Goal: Transaction & Acquisition: Obtain resource

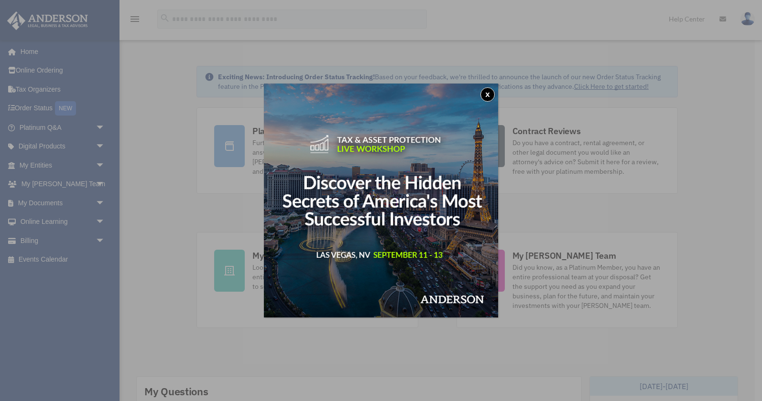
click at [490, 94] on button "x" at bounding box center [487, 94] width 14 height 14
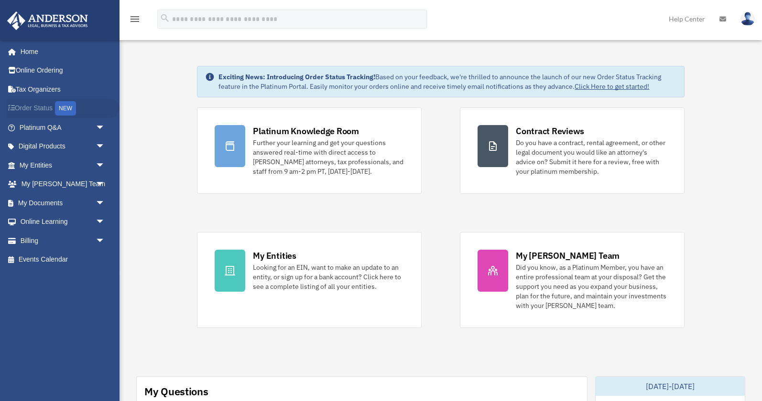
click at [41, 105] on link "Order Status NEW" at bounding box center [63, 109] width 113 height 20
click at [39, 242] on link "Billing arrow_drop_down" at bounding box center [63, 240] width 113 height 19
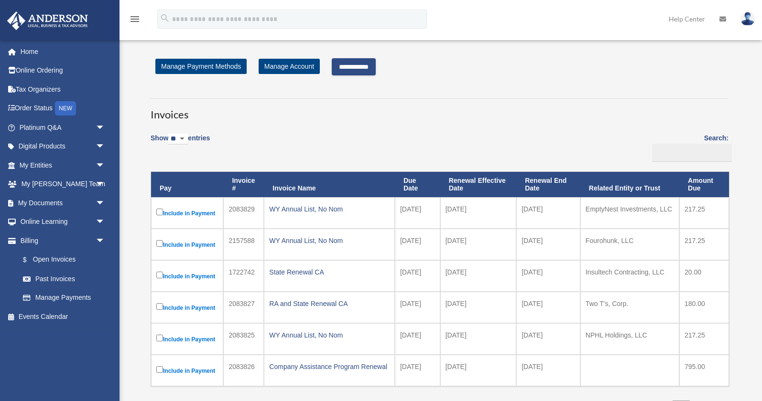
click at [357, 64] on input "**********" at bounding box center [354, 66] width 44 height 17
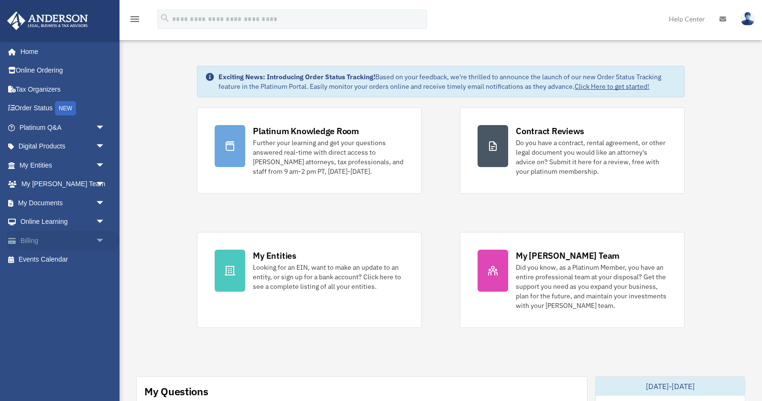
click at [25, 238] on link "Billing arrow_drop_down" at bounding box center [63, 240] width 113 height 19
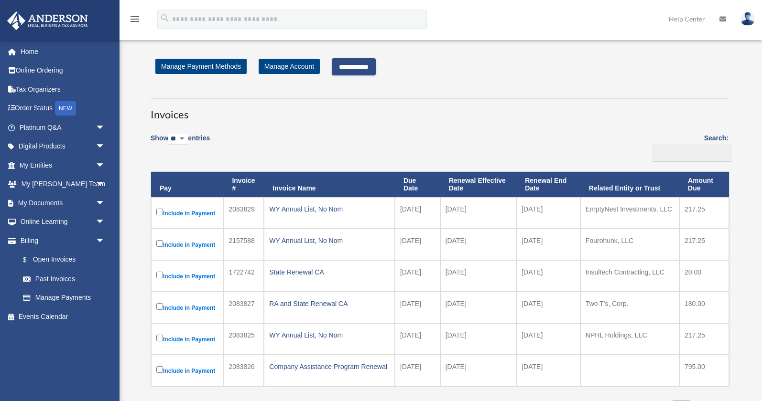
click at [364, 65] on input "**********" at bounding box center [354, 66] width 44 height 17
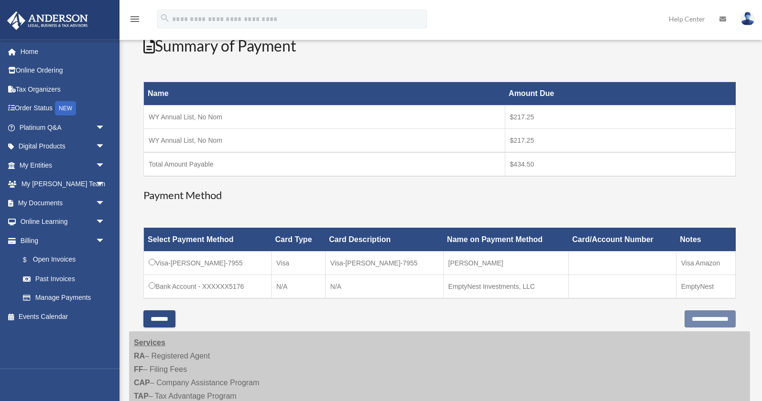
scroll to position [130, 0]
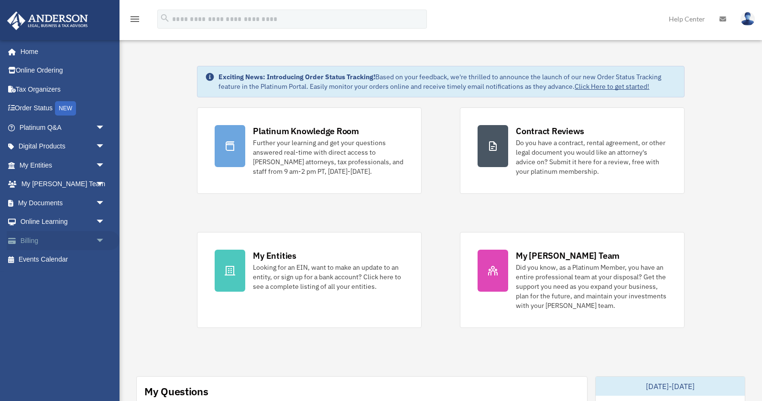
click at [32, 239] on link "Billing arrow_drop_down" at bounding box center [63, 240] width 113 height 19
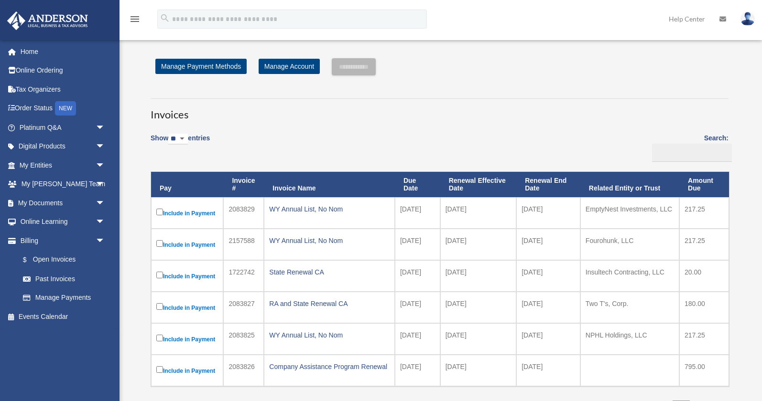
click at [409, 122] on h3 "Invoices" at bounding box center [440, 110] width 578 height 24
click at [370, 67] on input "**********" at bounding box center [354, 66] width 44 height 17
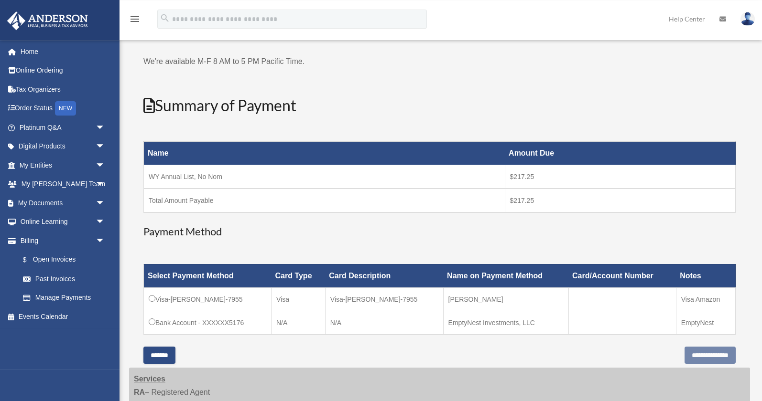
scroll to position [130, 0]
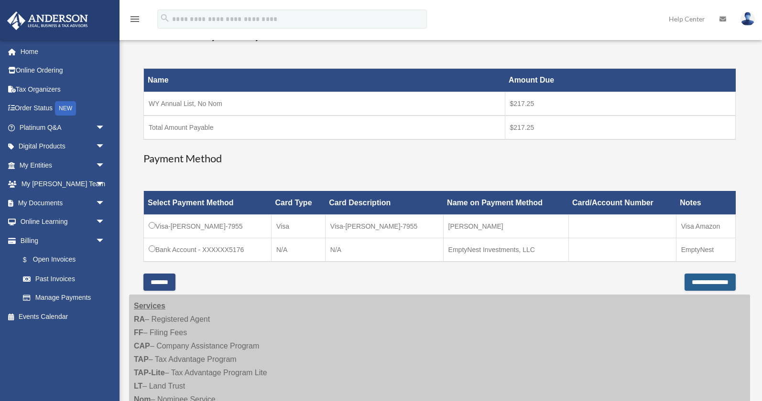
click at [698, 281] on input "**********" at bounding box center [709, 282] width 51 height 17
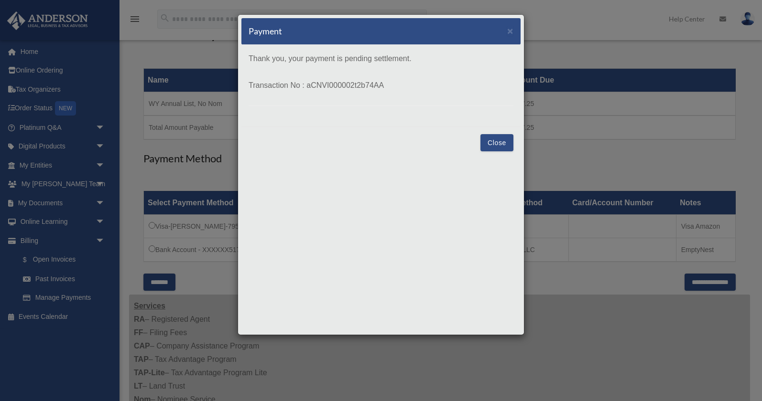
click at [495, 136] on button "Close" at bounding box center [496, 142] width 33 height 17
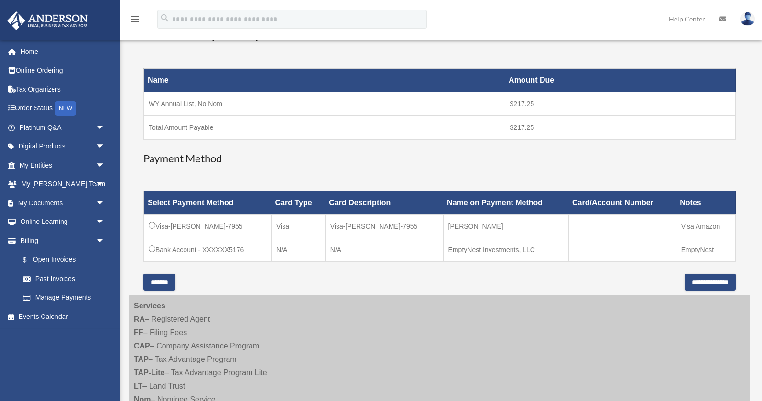
scroll to position [195, 0]
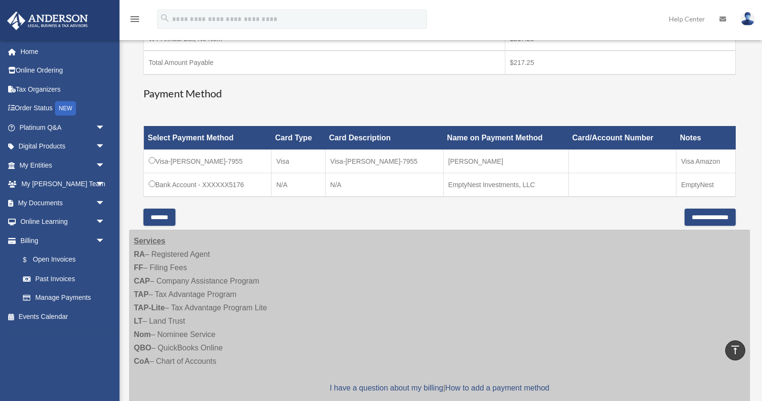
click at [161, 218] on input "*******" at bounding box center [159, 217] width 32 height 17
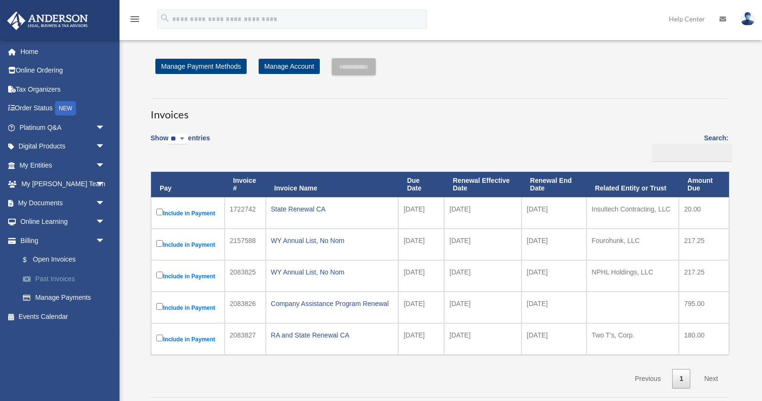
click at [64, 280] on link "Past Invoices" at bounding box center [66, 279] width 106 height 19
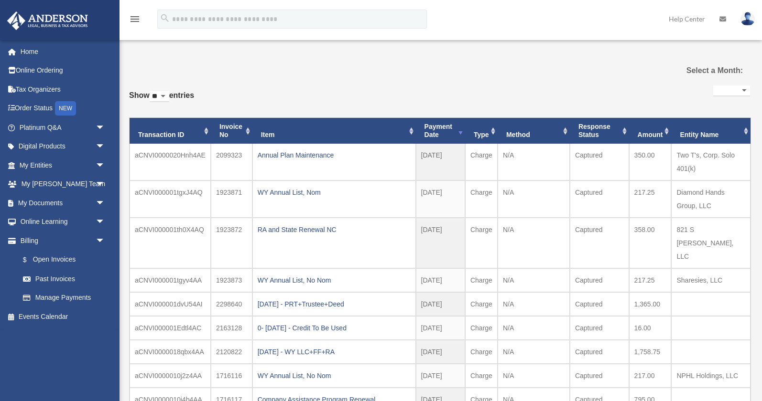
select select
click at [51, 258] on link "$ Open Invoices" at bounding box center [66, 260] width 106 height 20
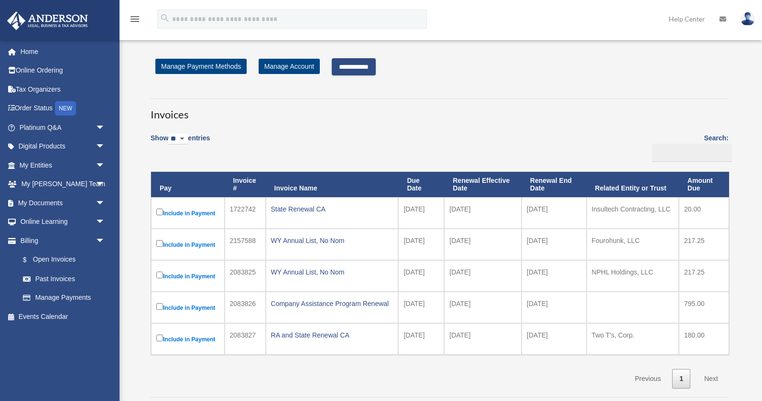
click at [364, 65] on input "**********" at bounding box center [354, 66] width 44 height 17
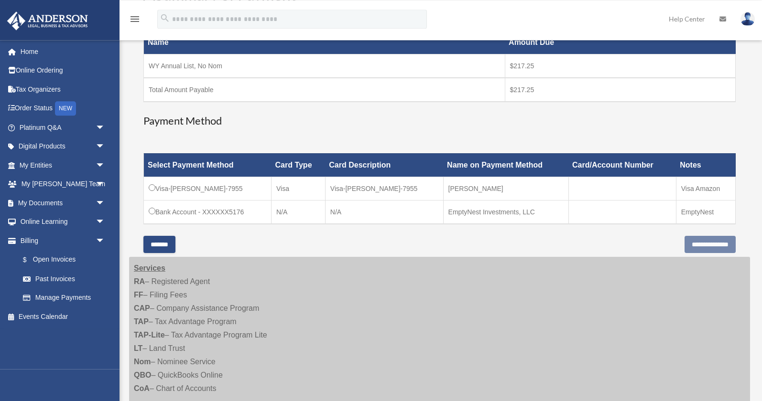
scroll to position [195, 0]
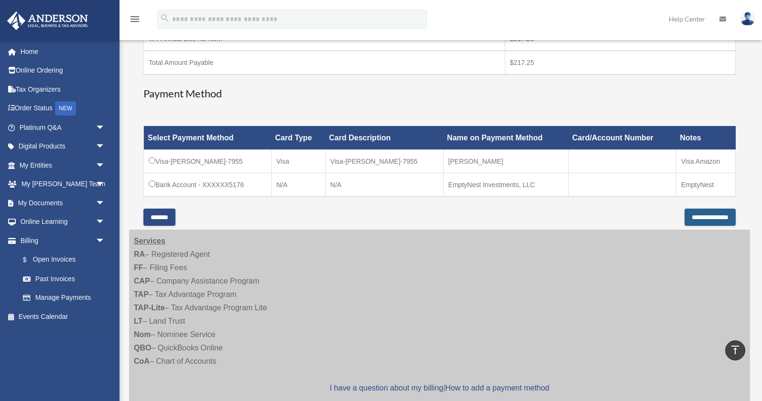
click at [703, 214] on input "**********" at bounding box center [709, 217] width 51 height 17
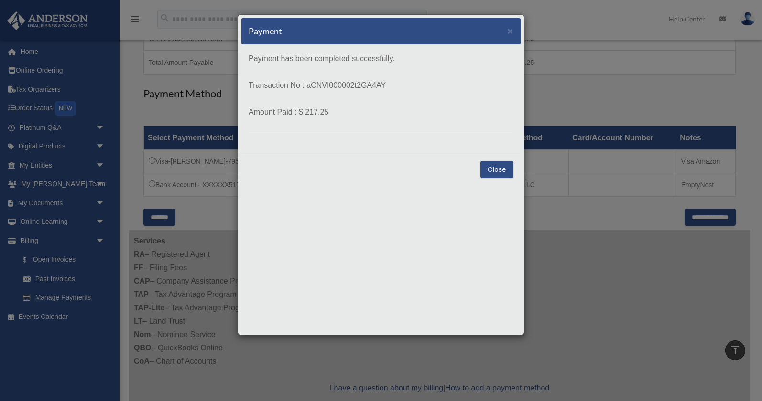
click at [496, 169] on button "Close" at bounding box center [496, 169] width 33 height 17
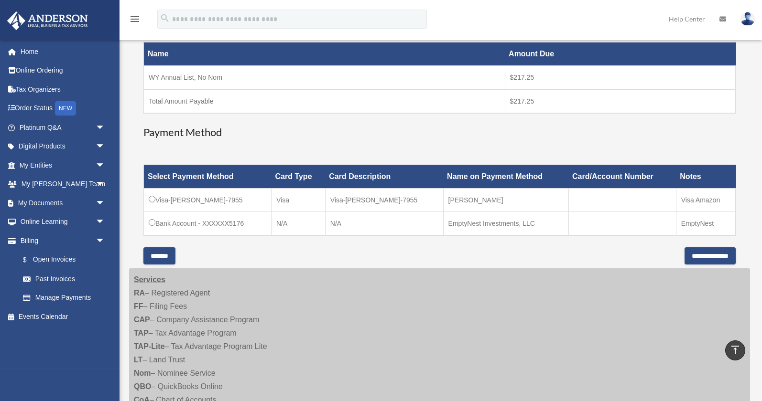
scroll to position [130, 0]
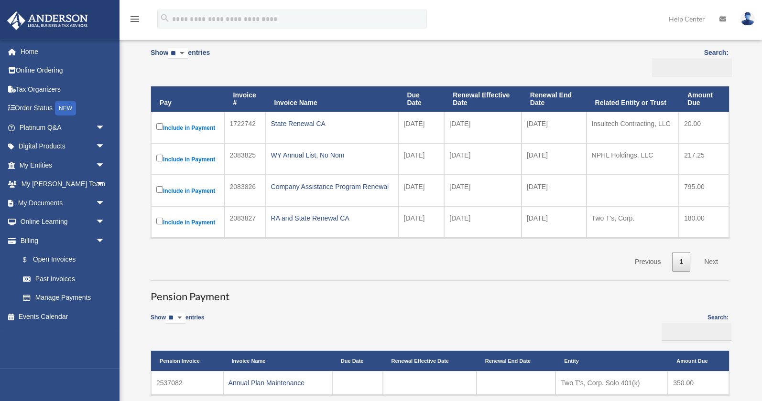
scroll to position [65, 0]
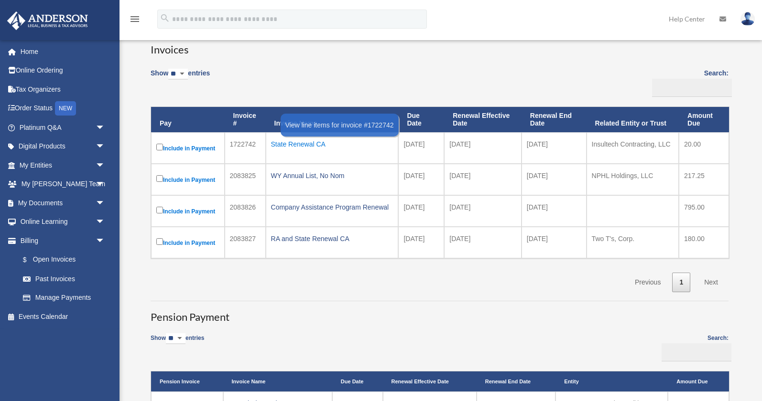
click at [301, 145] on div "State Renewal CA" at bounding box center [332, 144] width 122 height 13
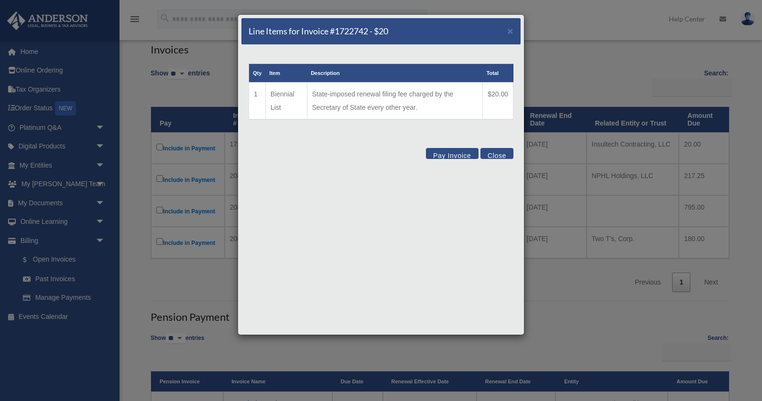
click at [492, 152] on button "Close" at bounding box center [496, 153] width 33 height 11
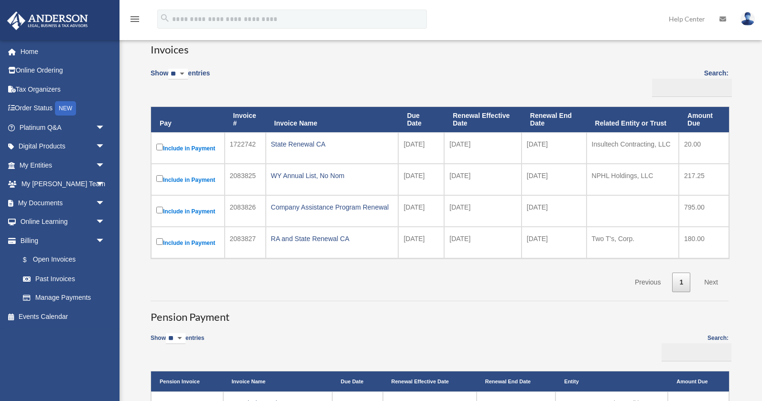
click at [464, 87] on div "Show ** ** ** *** entries Search: Pay Invoice # Invoice Name Due Date Renewal E…" at bounding box center [440, 177] width 578 height 230
click at [405, 92] on div "Show ** ** ** *** entries Search: Pay Invoice # Invoice Name Due Date Renewal E…" at bounding box center [440, 177] width 578 height 230
click at [401, 95] on div "Show ** ** ** *** entries Search: Pay Invoice # Invoice Name Due Date Renewal E…" at bounding box center [440, 177] width 578 height 230
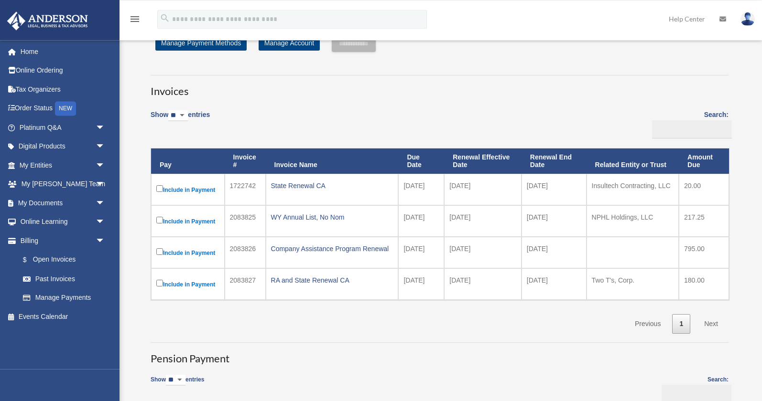
scroll to position [0, 0]
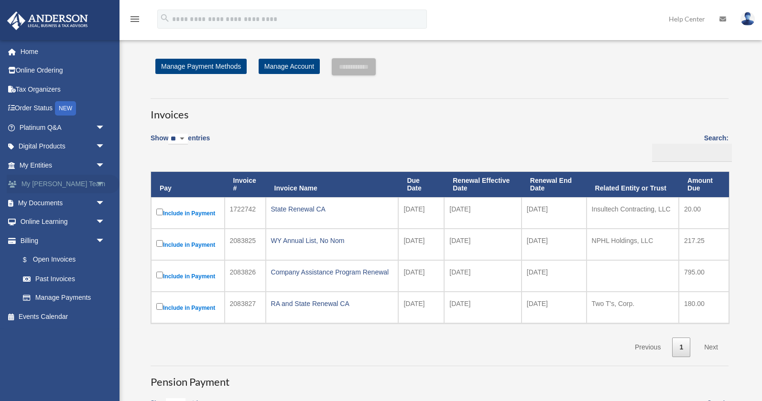
click at [43, 185] on link "My Anderson Team arrow_drop_down" at bounding box center [63, 184] width 113 height 19
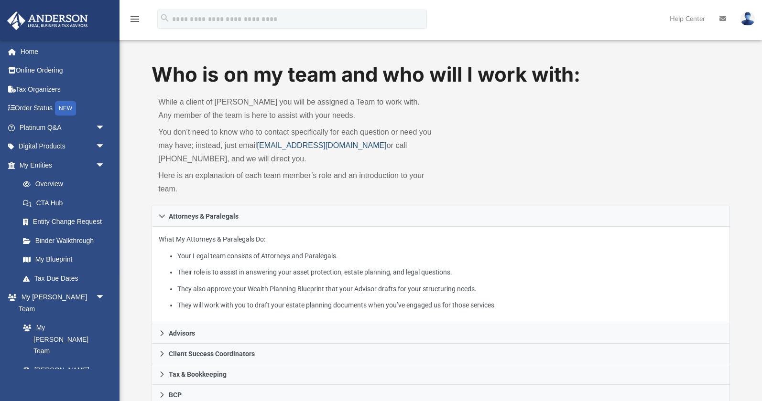
drag, startPoint x: 259, startPoint y: 145, endPoint x: 368, endPoint y: 145, distance: 109.0
click at [368, 145] on p "You don’t need to know who to contact specifically for each question or need yo…" at bounding box center [296, 146] width 276 height 40
copy p "You don’t need to know who to contact specifically for each question or need yo…"
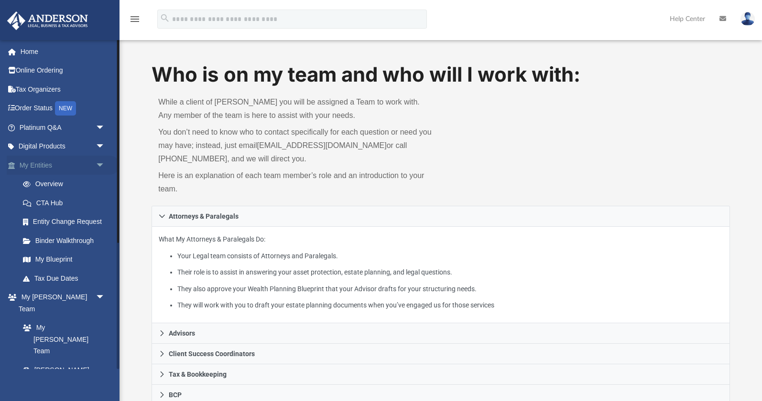
click at [96, 163] on span "arrow_drop_down" at bounding box center [105, 166] width 19 height 20
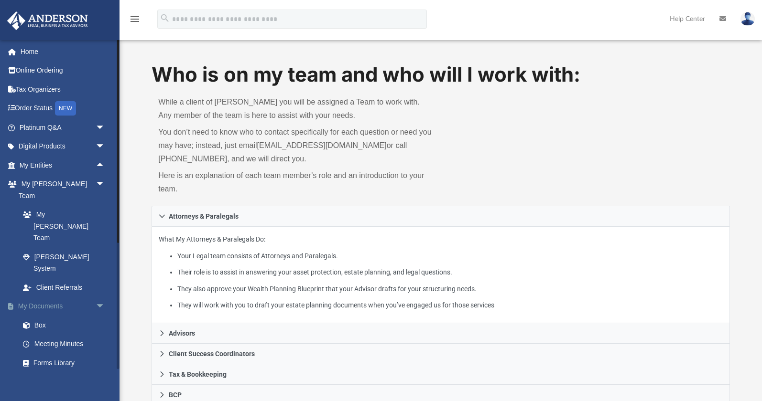
click at [96, 297] on span "arrow_drop_down" at bounding box center [105, 307] width 19 height 20
click at [99, 316] on span "arrow_drop_down" at bounding box center [105, 326] width 19 height 20
click at [40, 335] on link "Billing arrow_drop_down" at bounding box center [63, 344] width 113 height 19
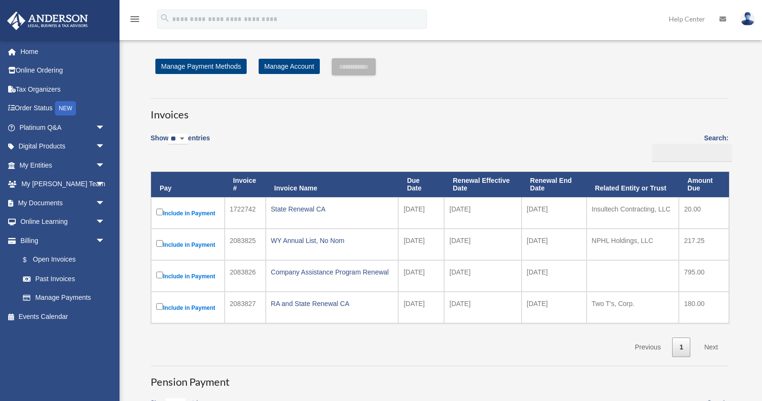
click at [135, 209] on div "**********" at bounding box center [439, 334] width 621 height 552
click at [135, 208] on div "**********" at bounding box center [439, 334] width 621 height 552
click at [65, 278] on link "Past Invoices" at bounding box center [66, 279] width 106 height 19
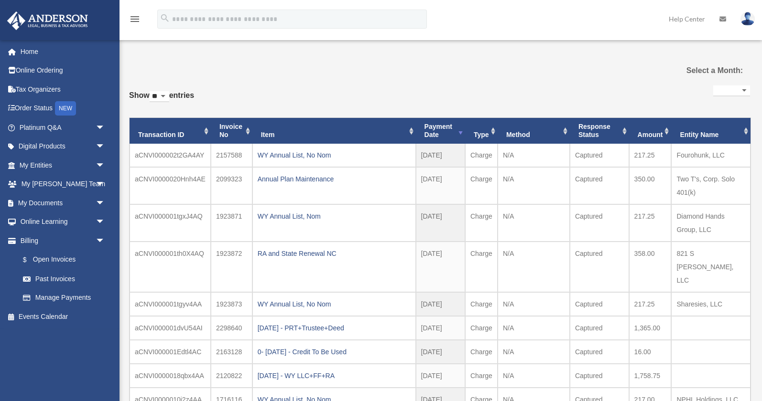
select select
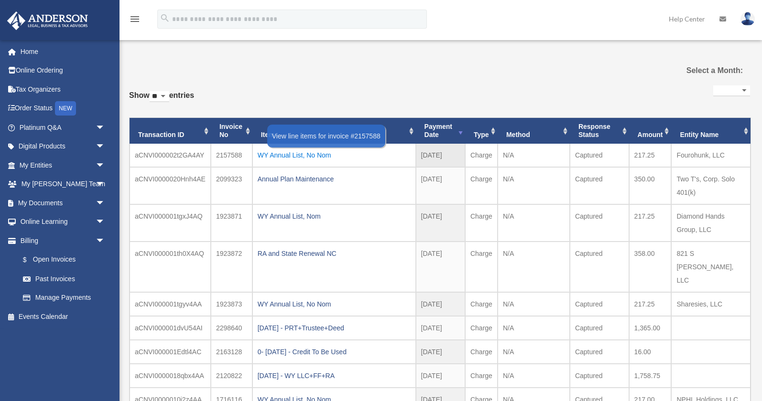
click at [283, 156] on div "WY Annual List, No Nom" at bounding box center [334, 155] width 153 height 13
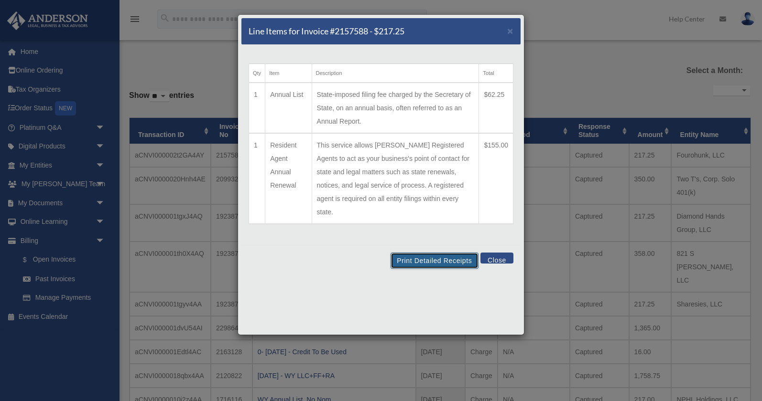
click at [422, 253] on button "Print Detailed Receipts" at bounding box center [433, 261] width 87 height 16
click at [423, 253] on button "Print Detailed Receipts" at bounding box center [433, 261] width 87 height 16
drag, startPoint x: 397, startPoint y: 24, endPoint x: 422, endPoint y: 77, distance: 58.8
click at [422, 77] on div "Line Items for Invoice #2157588 - $217.25 × Qty Item Description Total 1 Annual…" at bounding box center [381, 174] width 287 height 321
drag, startPoint x: 148, startPoint y: 48, endPoint x: 362, endPoint y: 152, distance: 237.5
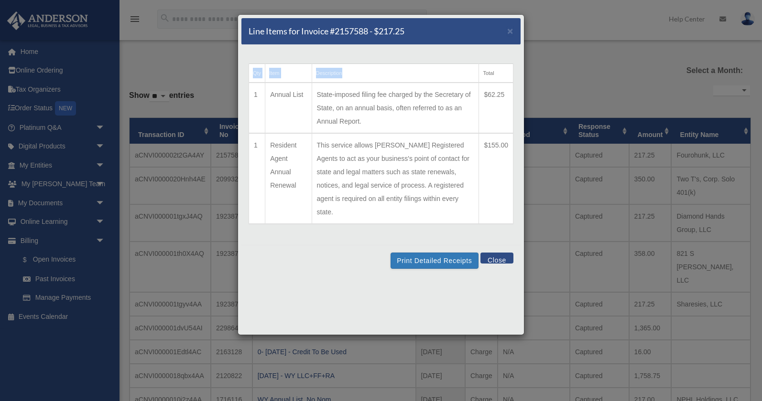
click at [149, 48] on div "Line Items for Invoice #2157588 - $217.25 × Qty Item Description Total 1 Annual…" at bounding box center [381, 200] width 762 height 401
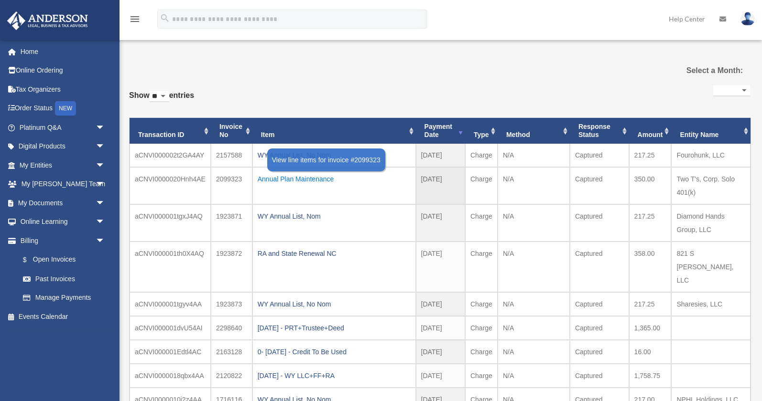
click at [286, 178] on div "Annual Plan Maintenance" at bounding box center [334, 179] width 153 height 13
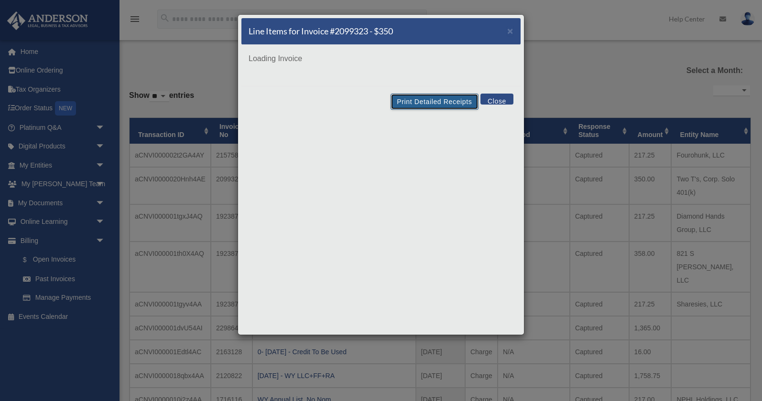
click at [427, 100] on button "Print Detailed Receipts" at bounding box center [433, 102] width 87 height 16
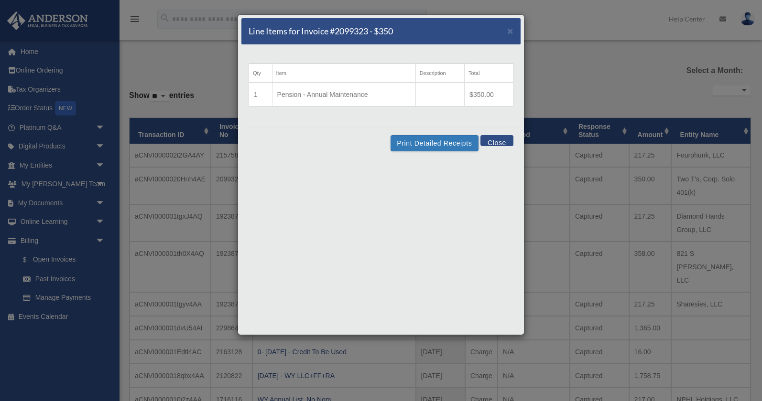
click at [155, 54] on div "Line Items for Invoice #2099323 - $350 × Qty Item Description Total 1 Pension -…" at bounding box center [381, 200] width 762 height 401
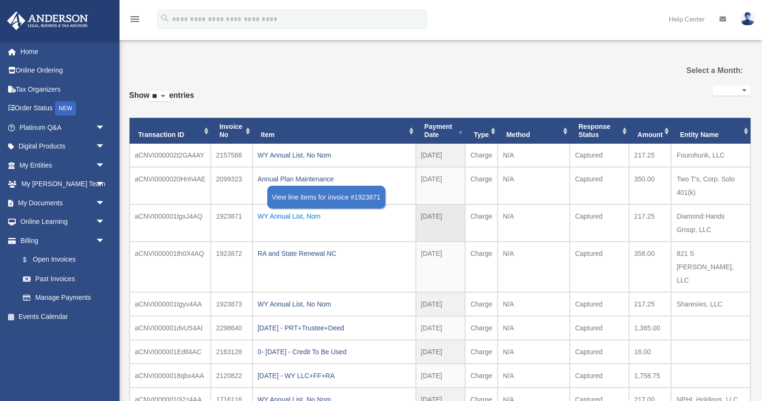
click at [283, 217] on div "WY Annual List, Nom" at bounding box center [334, 216] width 153 height 13
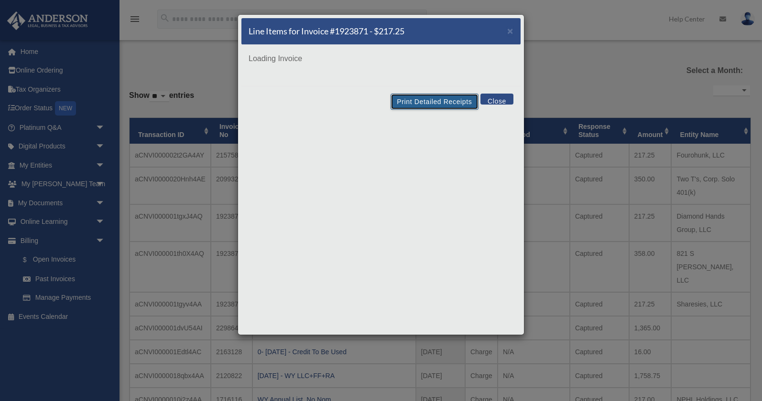
click at [429, 102] on button "Print Detailed Receipts" at bounding box center [433, 102] width 87 height 16
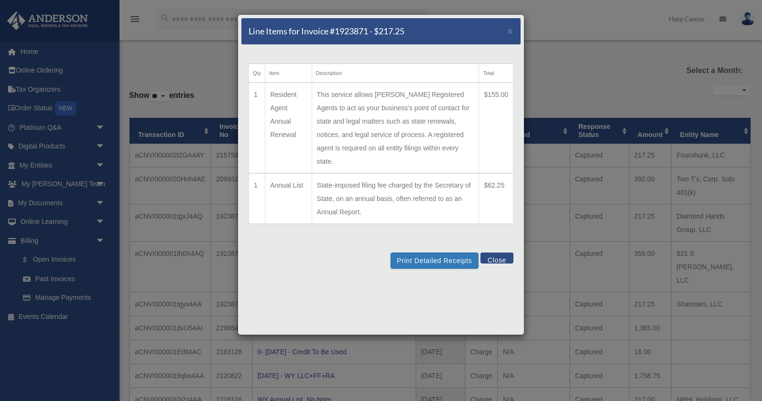
click at [497, 253] on button "Close" at bounding box center [496, 258] width 33 height 11
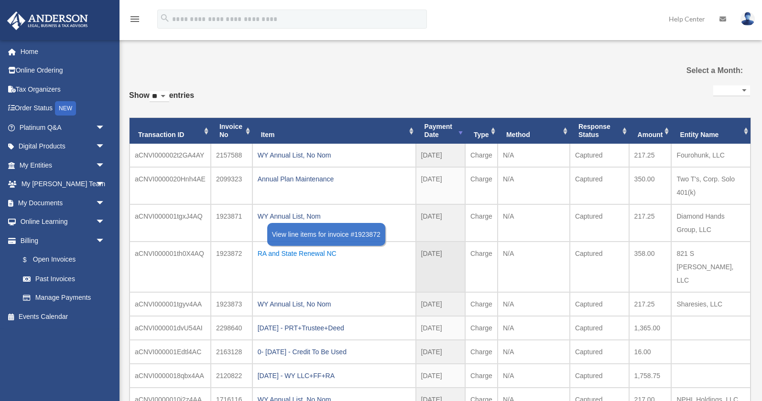
click at [322, 255] on div "RA and State Renewal NC" at bounding box center [334, 253] width 153 height 13
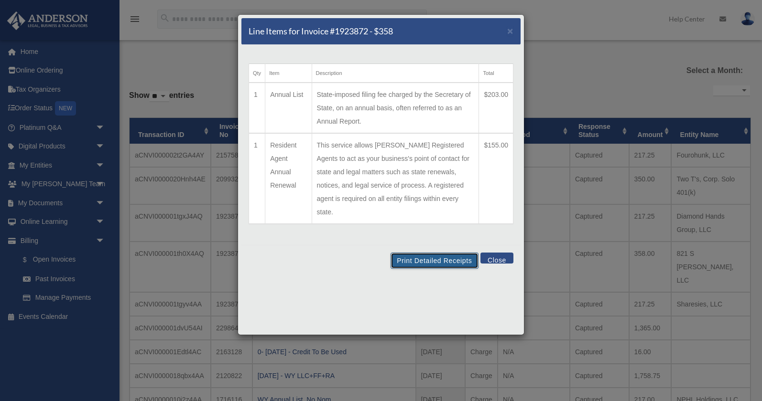
click at [426, 253] on button "Print Detailed Receipts" at bounding box center [433, 261] width 87 height 16
click at [499, 253] on button "Close" at bounding box center [496, 258] width 33 height 11
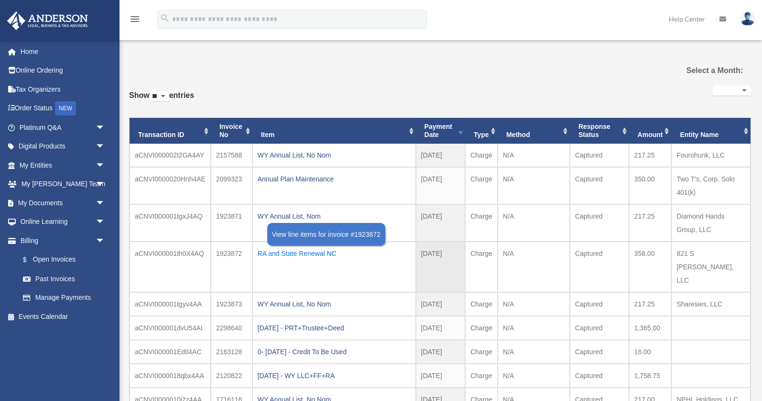
scroll to position [65, 0]
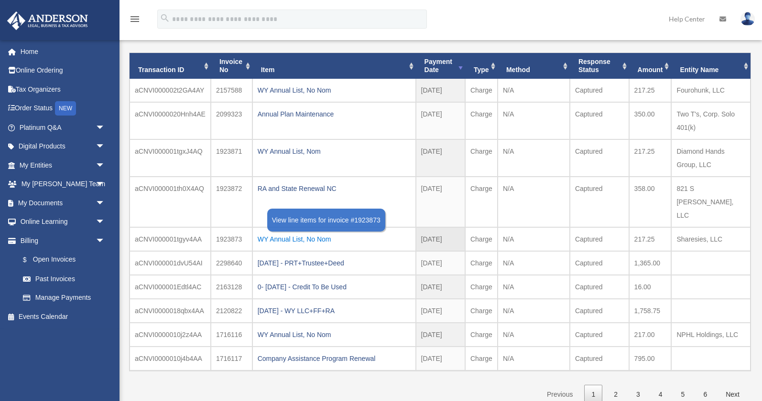
click at [315, 233] on div "WY Annual List, No Nom" at bounding box center [334, 239] width 153 height 13
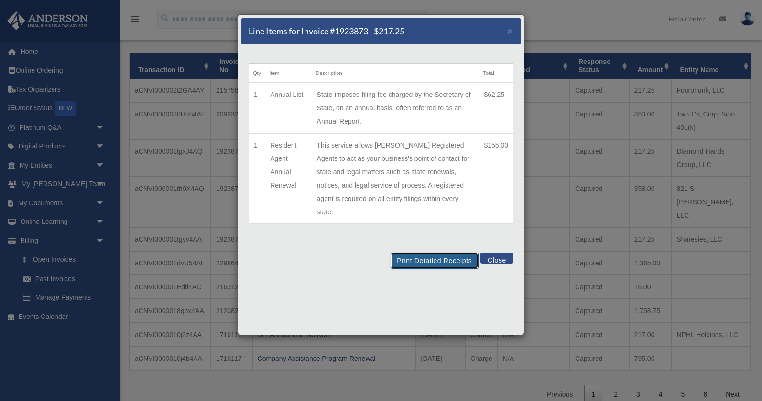
click at [441, 253] on button "Print Detailed Receipts" at bounding box center [433, 261] width 87 height 16
click at [488, 253] on button "Close" at bounding box center [496, 258] width 33 height 11
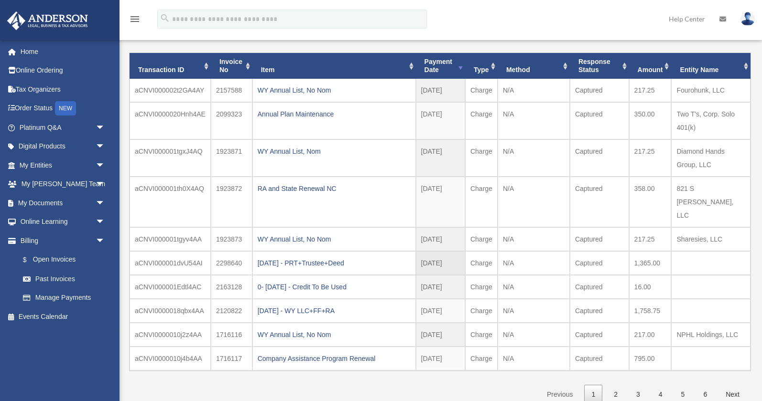
click at [436, 251] on td "[DATE]" at bounding box center [440, 263] width 49 height 24
